Goal: Information Seeking & Learning: Find specific fact

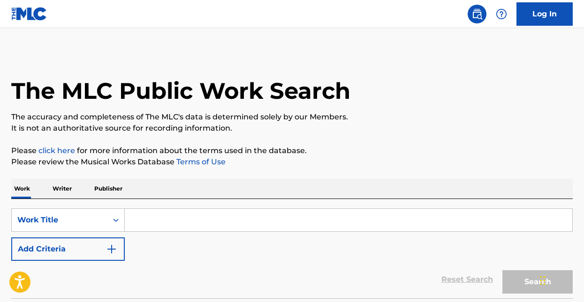
click at [170, 214] on input "Search Form" at bounding box center [348, 220] width 447 height 23
paste input "Cant Help But Love You"
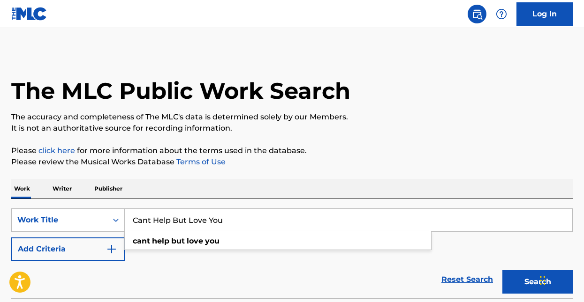
type input "Cant Help But Love You"
click at [54, 249] on button "Add Criteria" at bounding box center [67, 249] width 113 height 23
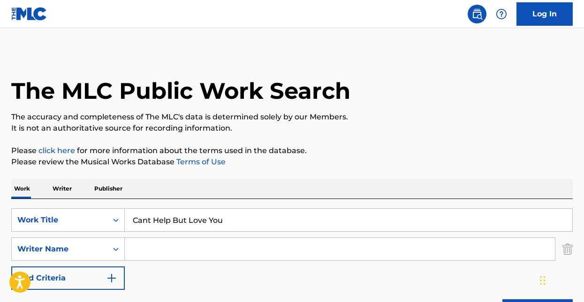
click at [145, 246] on input "Search Form" at bounding box center [340, 249] width 430 height 23
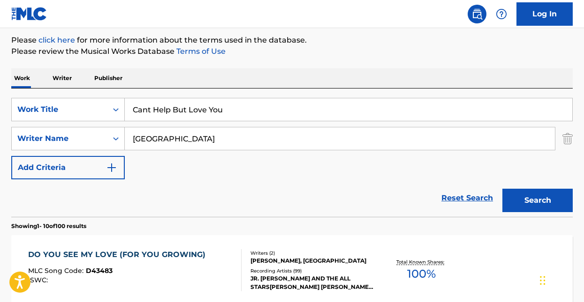
scroll to position [113, 0]
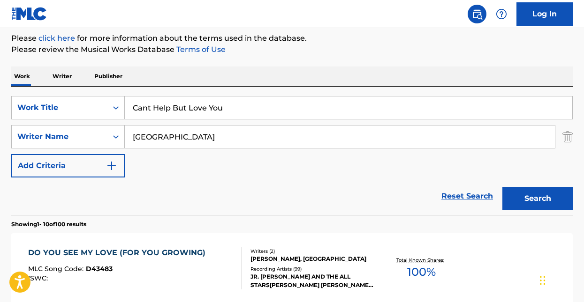
click at [540, 196] on button "Search" at bounding box center [537, 198] width 70 height 23
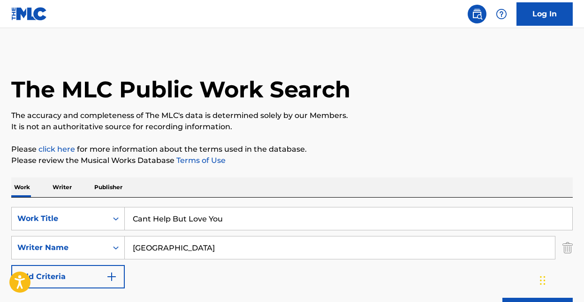
scroll to position [0, 0]
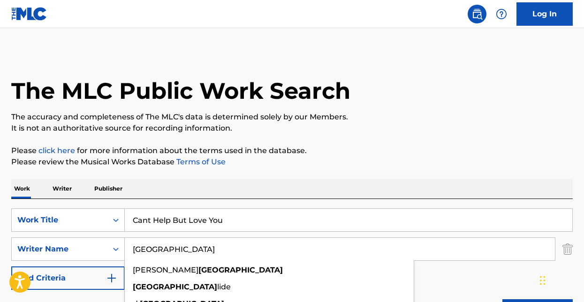
drag, startPoint x: 190, startPoint y: 246, endPoint x: 125, endPoint y: 246, distance: 65.6
click at [125, 246] on input "bristol" at bounding box center [340, 249] width 430 height 23
paste input "Harvey Fuqua"
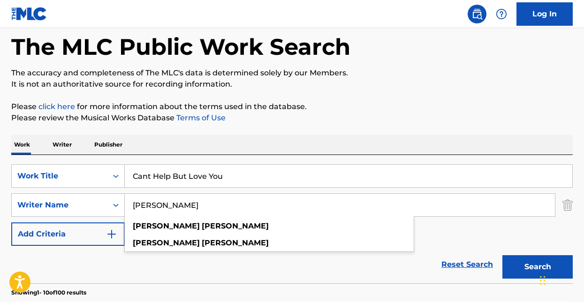
scroll to position [59, 0]
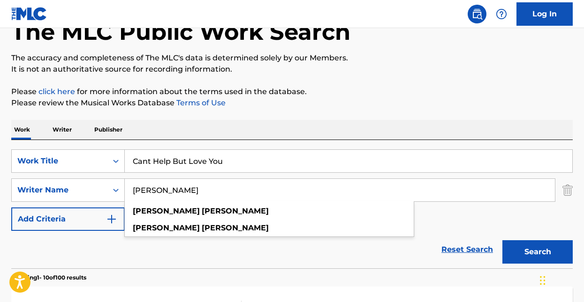
type input "Harvey Fuqua"
click at [529, 247] on button "Search" at bounding box center [537, 252] width 70 height 23
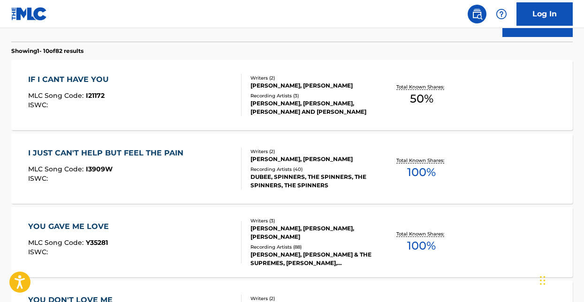
scroll to position [298, 0]
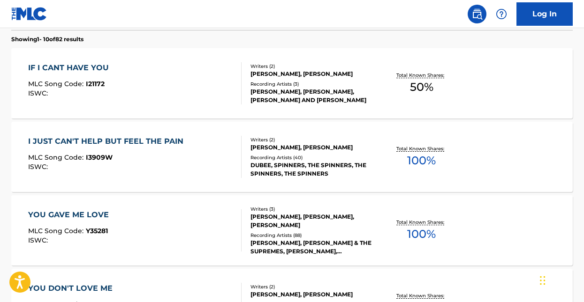
click at [159, 140] on div "I JUST CAN'T HELP BUT FEEL THE PAIN" at bounding box center [108, 141] width 160 height 11
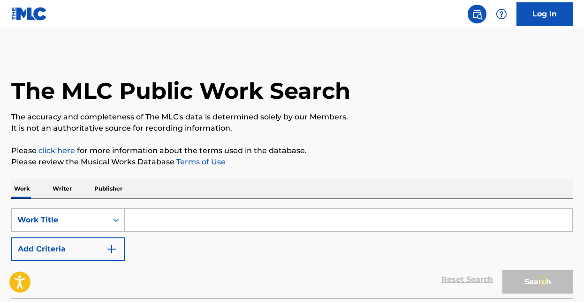
click at [153, 214] on input "Search Form" at bounding box center [348, 220] width 447 height 23
paste input "Cant Help But Love You"
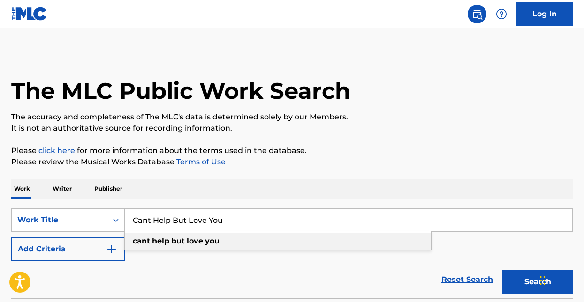
click at [190, 240] on strong "love" at bounding box center [195, 241] width 16 height 9
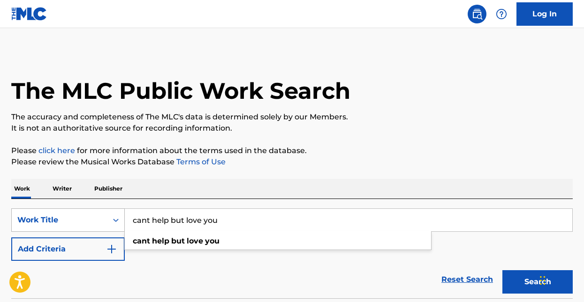
drag, startPoint x: 224, startPoint y: 218, endPoint x: 120, endPoint y: 218, distance: 103.6
click at [120, 218] on div "SearchWithCriteria0c724348-eb98-4449-8fae-63f0e0c9a878 Work Title cant help but…" at bounding box center [291, 220] width 561 height 23
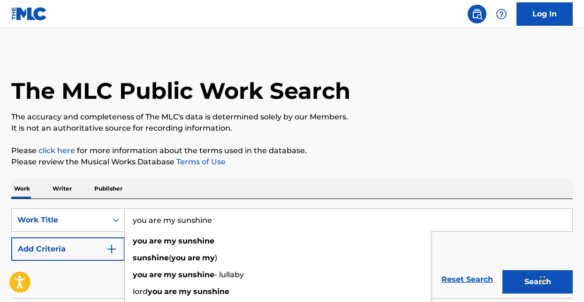
type input "you are my sunshine"
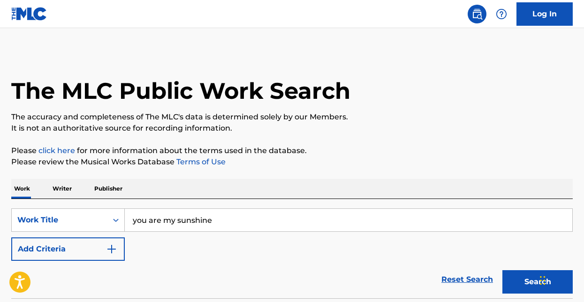
click at [305, 111] on div "The MLC Public Work Search" at bounding box center [291, 86] width 561 height 68
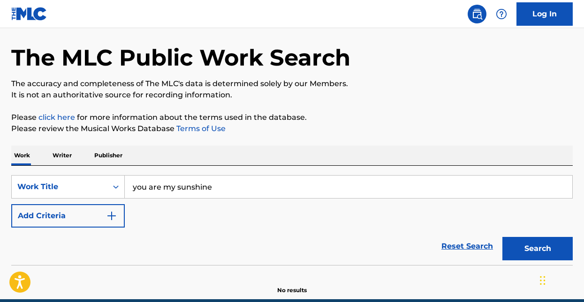
click at [51, 213] on button "Add Criteria" at bounding box center [67, 215] width 113 height 23
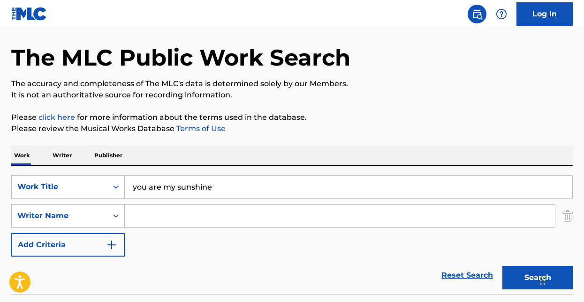
click at [148, 215] on input "Search Form" at bounding box center [340, 216] width 430 height 23
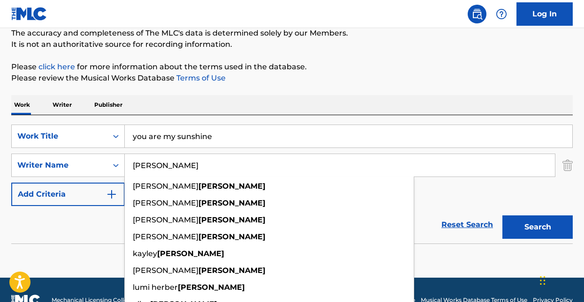
scroll to position [88, 0]
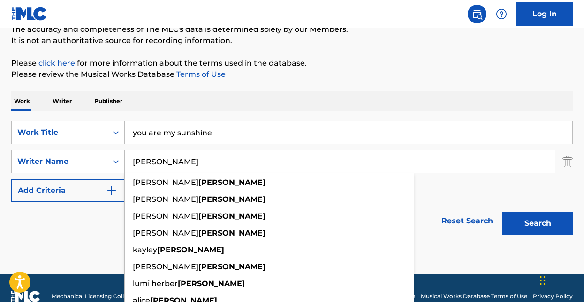
type input "[PERSON_NAME]"
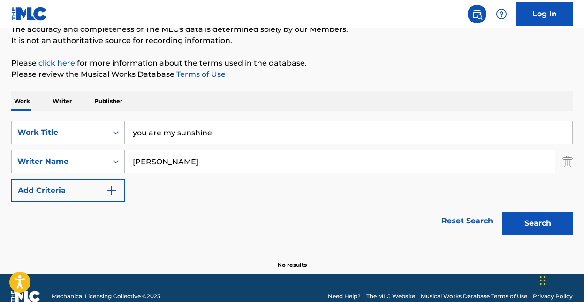
click at [542, 220] on button "Search" at bounding box center [537, 223] width 70 height 23
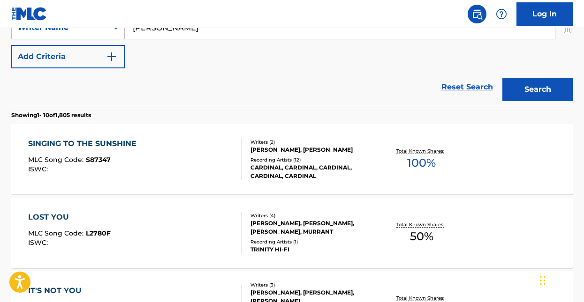
scroll to position [84, 0]
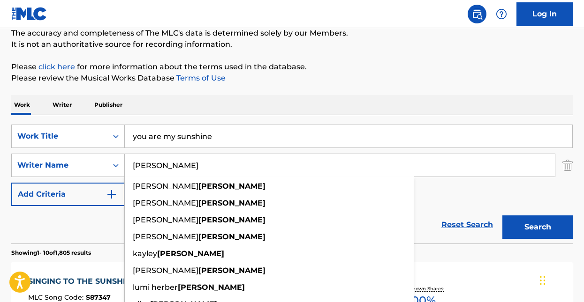
drag, startPoint x: 185, startPoint y: 166, endPoint x: 128, endPoint y: 165, distance: 57.2
click at [128, 165] on input "[PERSON_NAME]" at bounding box center [340, 165] width 430 height 23
paste input "[PERSON_NAME]"
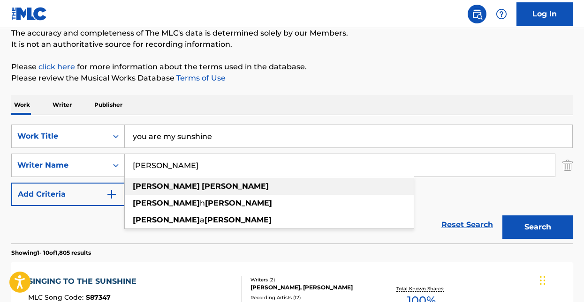
click at [190, 184] on div "[PERSON_NAME]" at bounding box center [269, 186] width 289 height 17
type input "[PERSON_NAME]"
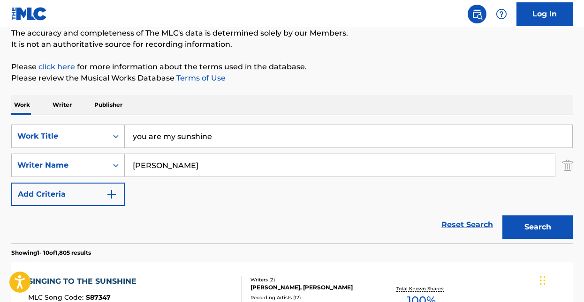
click at [533, 223] on button "Search" at bounding box center [537, 227] width 70 height 23
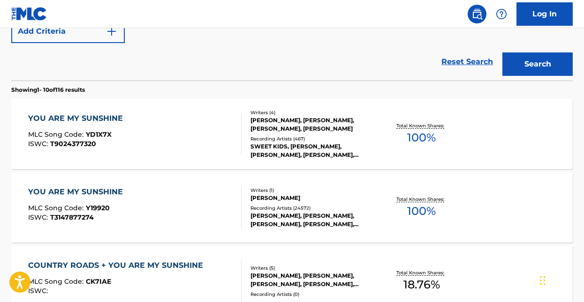
scroll to position [270, 0]
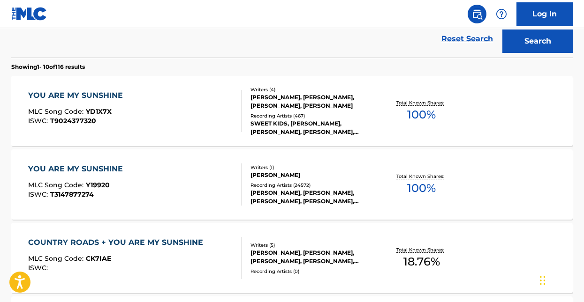
click at [110, 167] on div "YOU ARE MY SUNSHINE" at bounding box center [77, 169] width 99 height 11
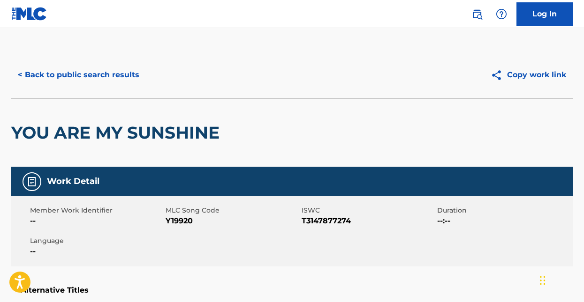
click at [59, 71] on button "< Back to public search results" at bounding box center [78, 74] width 135 height 23
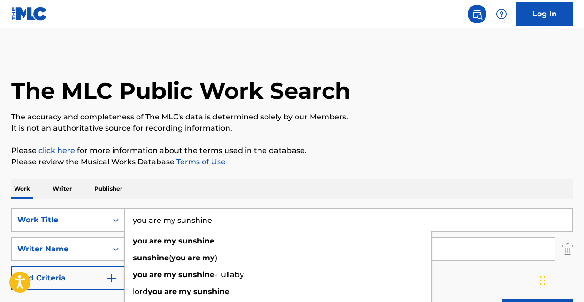
drag, startPoint x: 223, startPoint y: 218, endPoint x: 130, endPoint y: 218, distance: 92.8
click at [130, 218] on input "you are my sunshine" at bounding box center [348, 220] width 447 height 23
paste input "Can't Help But Love You"
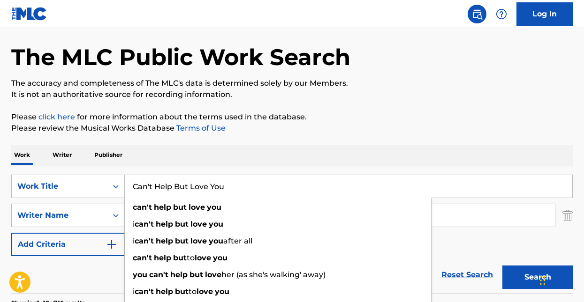
scroll to position [55, 0]
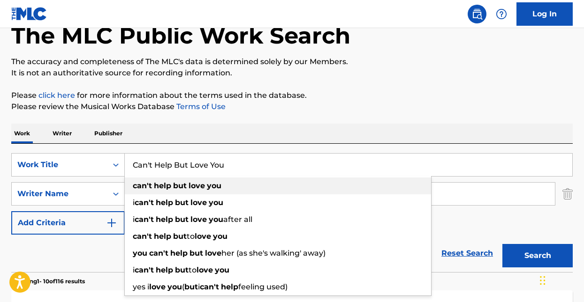
click at [138, 188] on strong "can't" at bounding box center [142, 185] width 19 height 9
type input "can't help but love you"
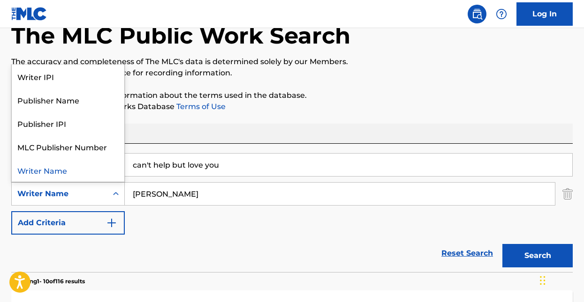
click at [65, 193] on div "Writer Name" at bounding box center [59, 193] width 84 height 11
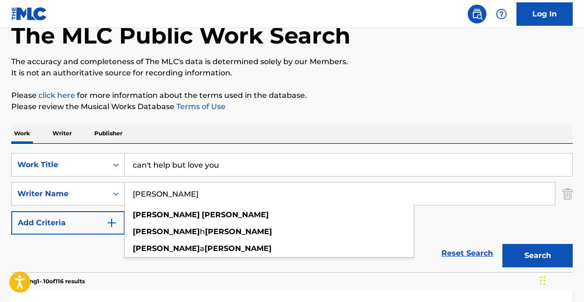
drag, startPoint x: 210, startPoint y: 201, endPoint x: 126, endPoint y: 196, distance: 84.1
click at [126, 196] on input "[PERSON_NAME]" at bounding box center [340, 194] width 430 height 23
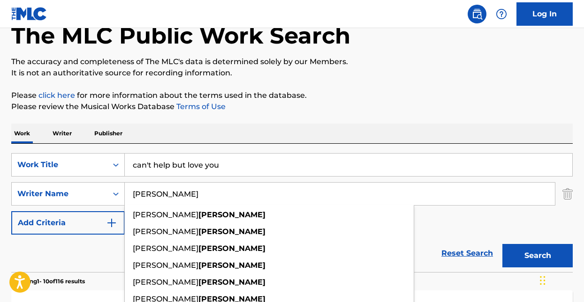
type input "[PERSON_NAME]"
click at [502, 244] on button "Search" at bounding box center [537, 255] width 70 height 23
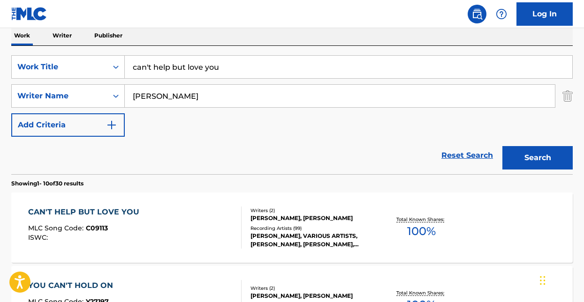
scroll to position [176, 0]
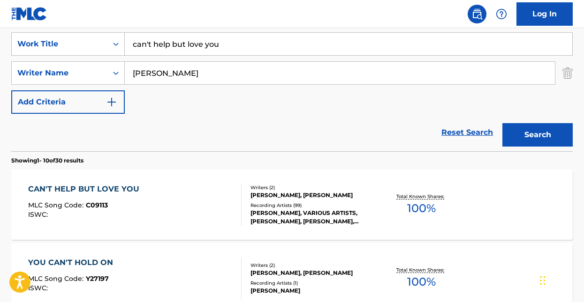
click at [96, 182] on div "CAN'T HELP BUT LOVE YOU MLC Song Code : C09113 ISWC : Writers ( 2 ) [PERSON_NAM…" at bounding box center [291, 205] width 561 height 70
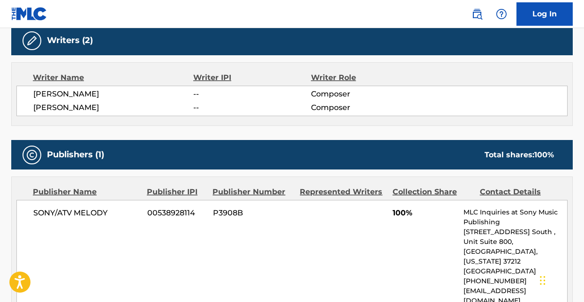
scroll to position [302, 0]
